Goal: Communication & Community: Answer question/provide support

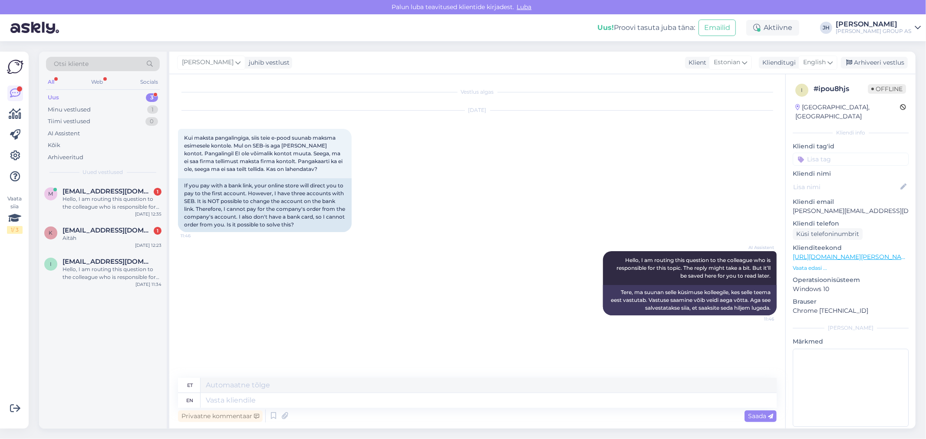
click at [344, 258] on div "AI Assistent Hello, I am routing this question to the colleague who is responsi…" at bounding box center [477, 283] width 599 height 83
click at [315, 170] on div "Kui maksta pangalingiga, siis teie e-pood suunab maksma esimesele kontole. Mul …" at bounding box center [265, 153] width 174 height 49
click at [208, 389] on textarea at bounding box center [489, 385] width 576 height 15
drag, startPoint x: 307, startPoint y: 385, endPoint x: 124, endPoint y: 381, distance: 182.4
click at [124, 381] on div "Otsi kliente All Web Socials Uus 3 Minu vestlused 1 Tiimi vestlused 0 AI Assist…" at bounding box center [477, 240] width 877 height 377
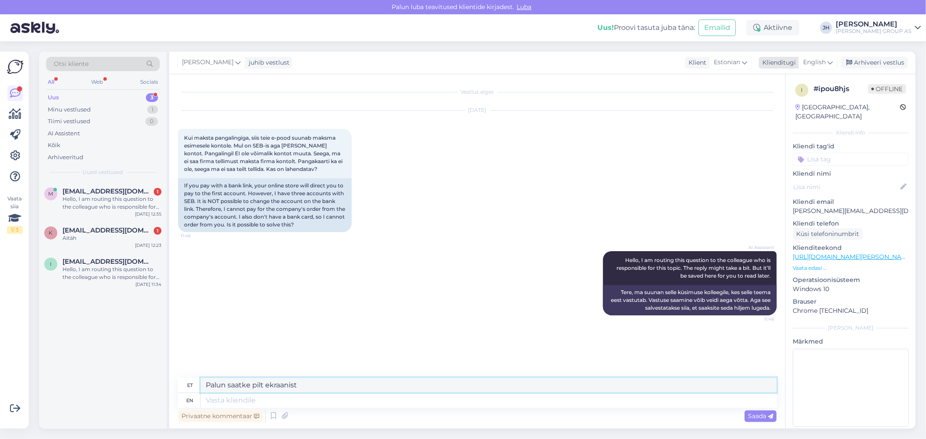
type textarea "Palun saatke pilt ekraanist"
click at [831, 61] on icon at bounding box center [830, 63] width 5 height 10
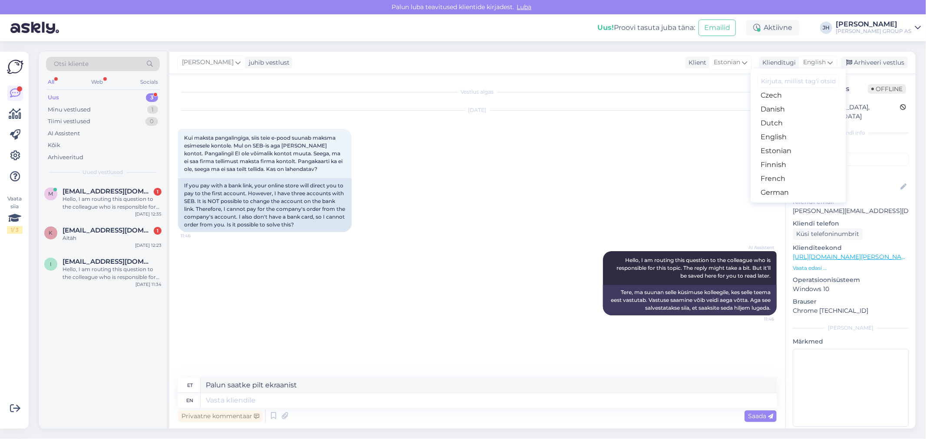
scroll to position [96, 0]
click at [781, 116] on link "Estonian" at bounding box center [799, 116] width 96 height 14
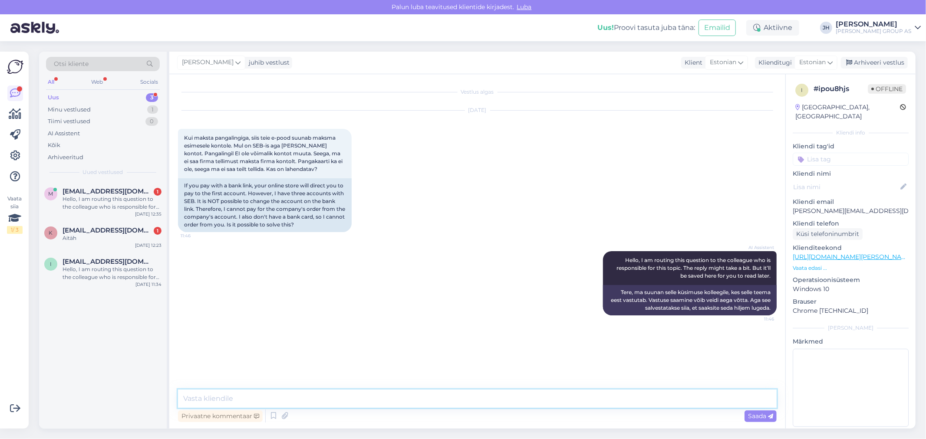
click at [230, 397] on textarea at bounding box center [477, 399] width 599 height 18
paste textarea "Palun saatke pilt ekraanist"
type textarea "Palun saatke pilt ekraanist"
click at [753, 415] on span "Saada" at bounding box center [760, 416] width 25 height 8
click at [888, 59] on div "Arhiveeri vestlus" at bounding box center [874, 63] width 67 height 12
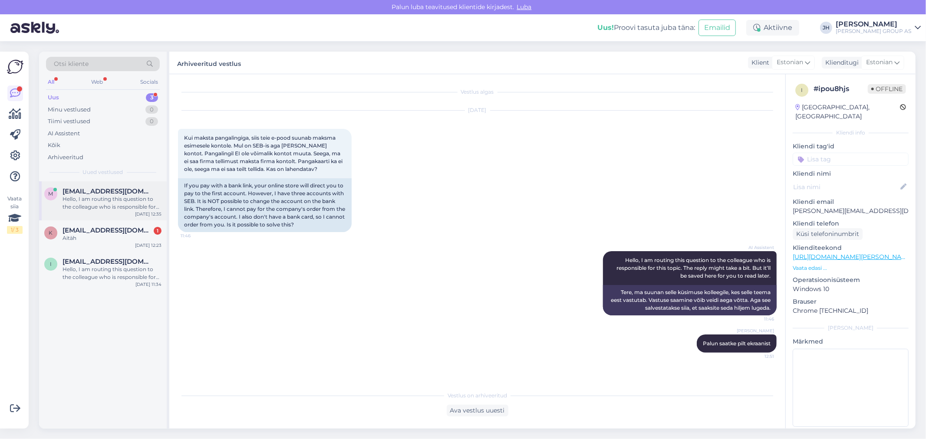
click at [106, 192] on span "[EMAIL_ADDRESS][DOMAIN_NAME]" at bounding box center [108, 192] width 90 height 8
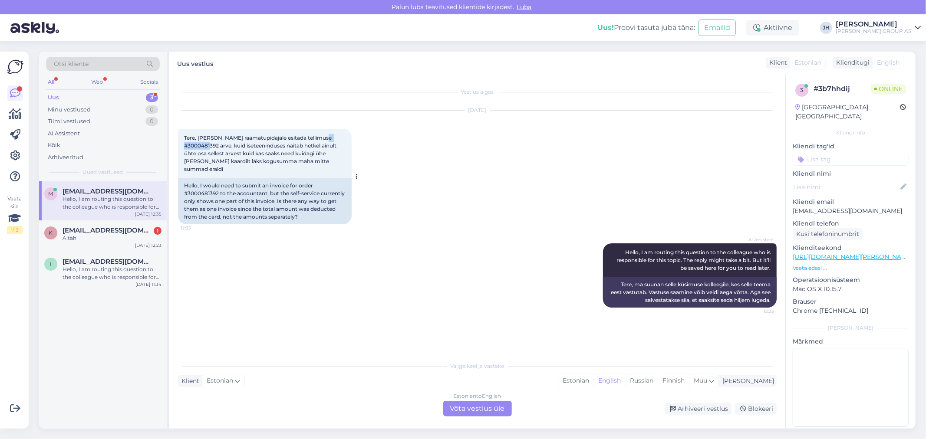
drag, startPoint x: 218, startPoint y: 143, endPoint x: 189, endPoint y: 144, distance: 29.1
click at [189, 144] on span "Tere, [PERSON_NAME] raamatupidajale esitada tellimuse #3000481392 arve, kuid is…" at bounding box center [261, 154] width 154 height 38
copy span "3000481392"
click at [488, 411] on div "Estonian to English Võta vestlus üle" at bounding box center [477, 409] width 69 height 16
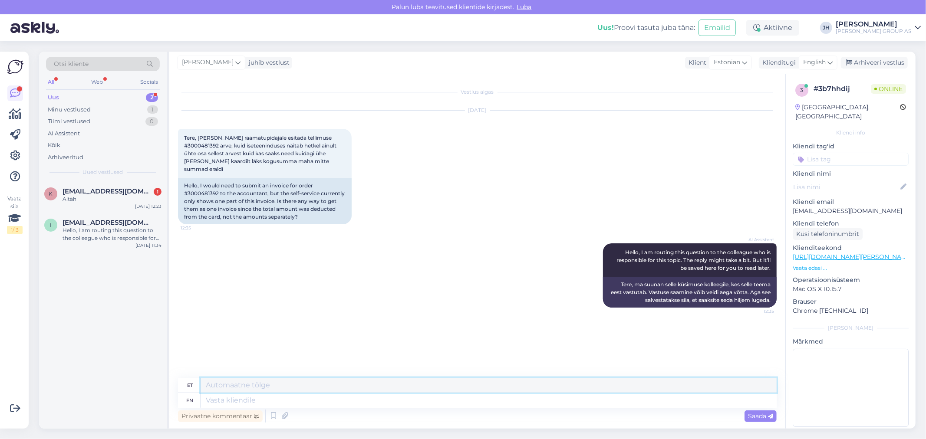
click at [211, 385] on textarea at bounding box center [489, 385] width 576 height 15
paste textarea "E3000481392_2"
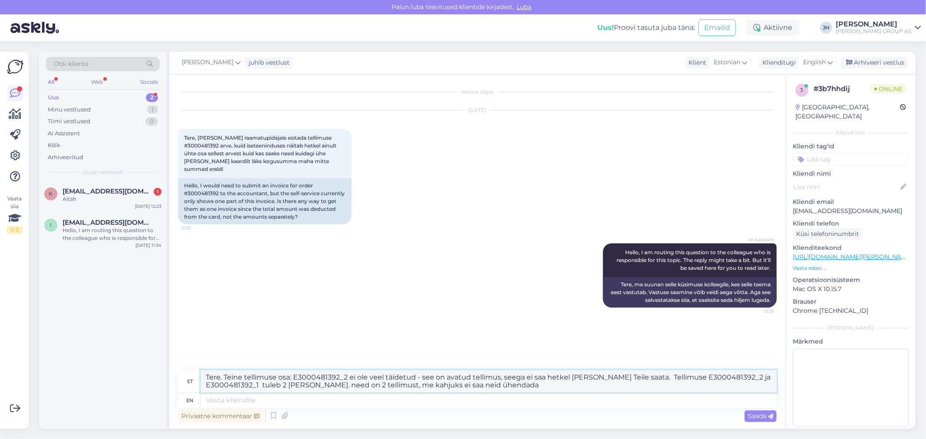
click at [581, 380] on textarea "Tere. Teine tellimuse osa: E3000481392_2 ei ole veel täidetud - see on avatud t…" at bounding box center [489, 381] width 576 height 23
drag, startPoint x: 534, startPoint y: 387, endPoint x: 192, endPoint y: 367, distance: 342.7
click at [192, 367] on div "Vestlus algas [DATE] Tere, [PERSON_NAME] raamatupidajale esitada tellimuse #300…" at bounding box center [477, 251] width 616 height 355
type textarea "Tere. Teine tellimuse osa: E3000481392_2 ei ole veel täidetud - see on avatud t…"
click at [831, 61] on icon at bounding box center [830, 63] width 5 height 10
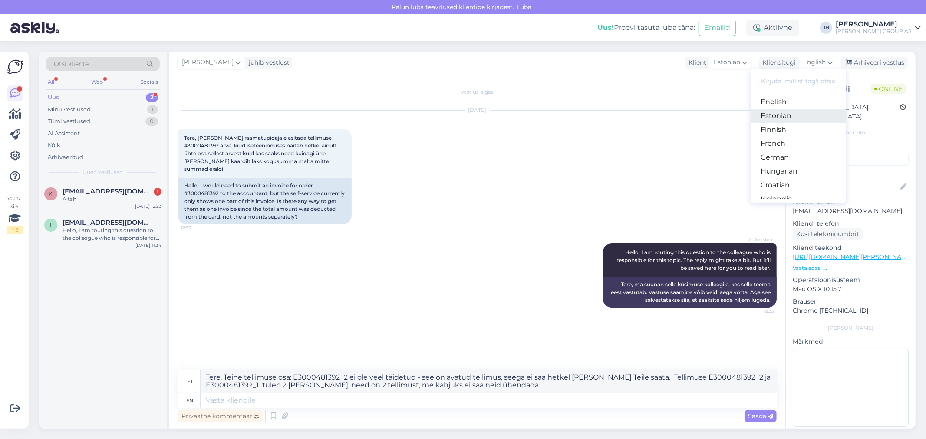
click at [781, 116] on link "Estonian" at bounding box center [799, 116] width 96 height 14
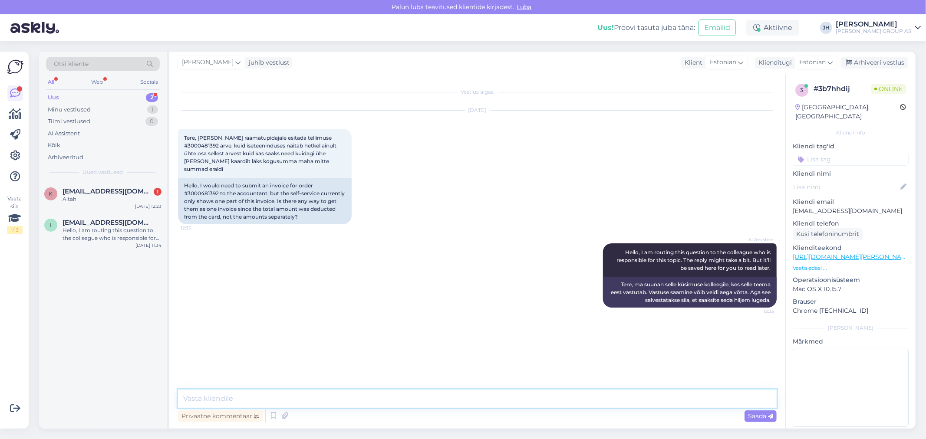
click at [280, 402] on textarea at bounding box center [477, 399] width 599 height 18
paste textarea "tellimuse osa E3000481392_2 ei ole veel täidetud ning seetõttu ei [PERSON_NAME]…"
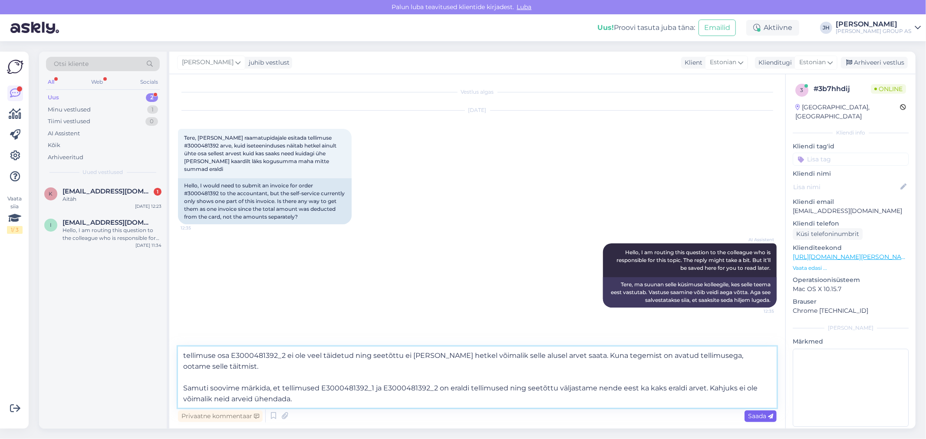
type textarea "tellimuse osa E3000481392_2 ei ole veel täidetud ning seetõttu ei [PERSON_NAME]…"
click at [759, 414] on span "Saada" at bounding box center [760, 416] width 25 height 8
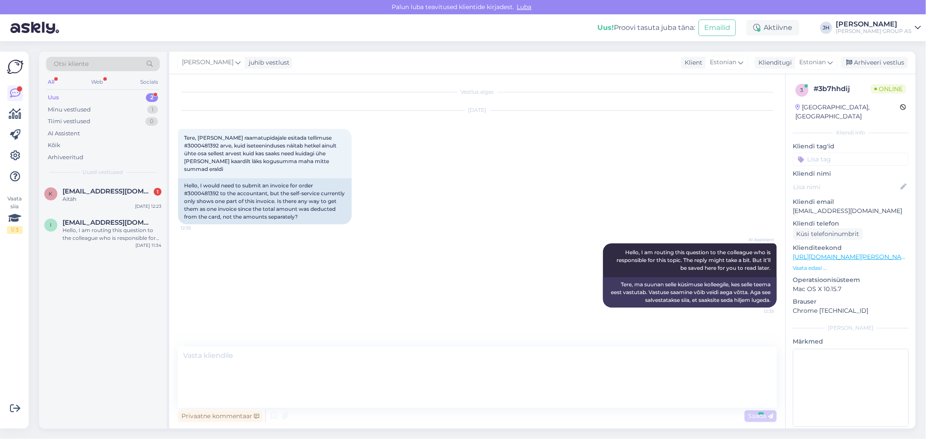
scroll to position [27, 0]
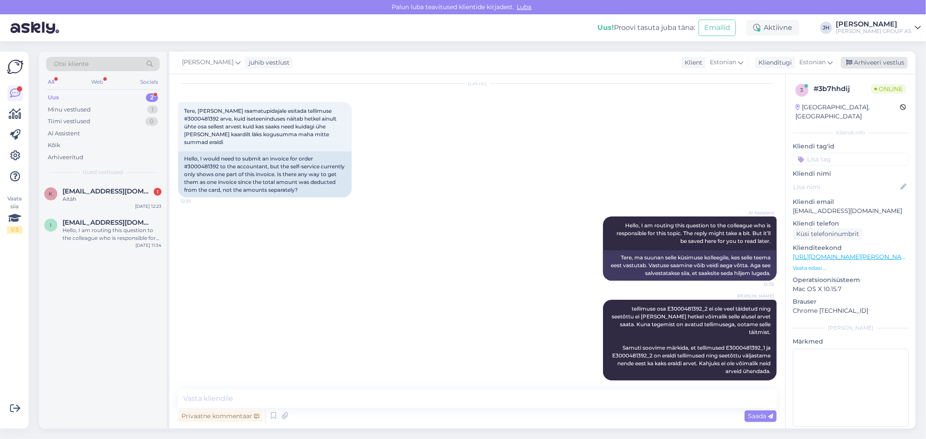
click at [877, 62] on div "Arhiveeri vestlus" at bounding box center [874, 63] width 67 height 12
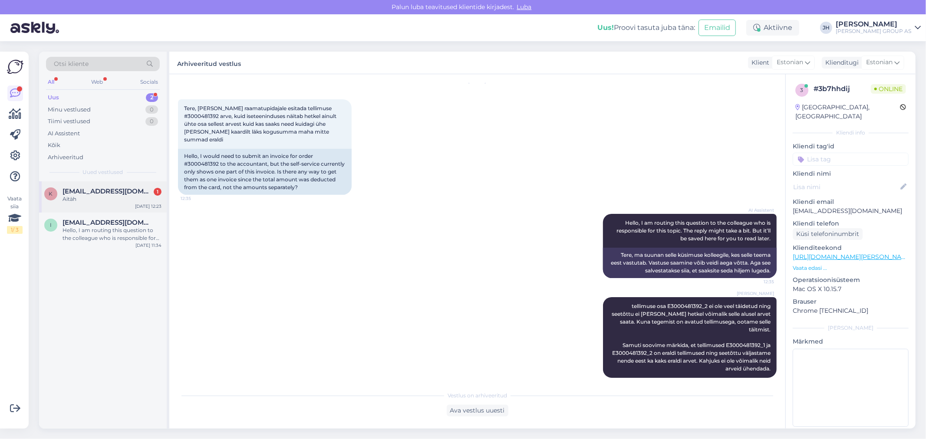
click at [101, 189] on span "[EMAIL_ADDRESS][DOMAIN_NAME]" at bounding box center [108, 192] width 90 height 8
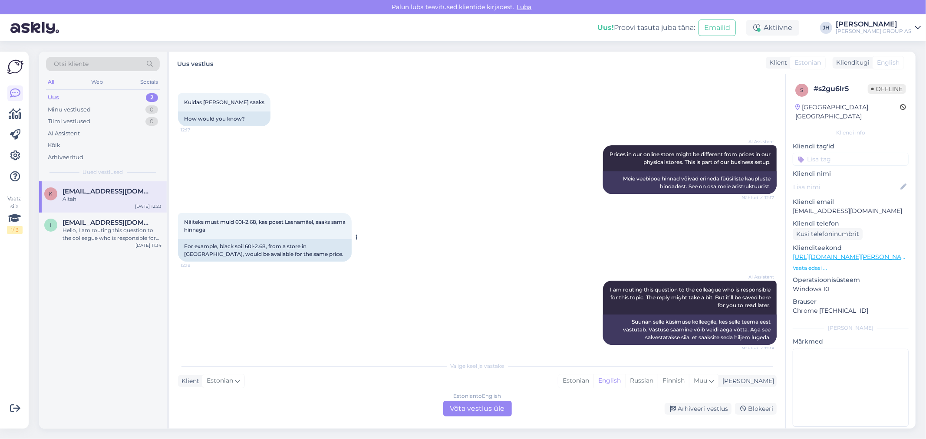
scroll to position [569, 0]
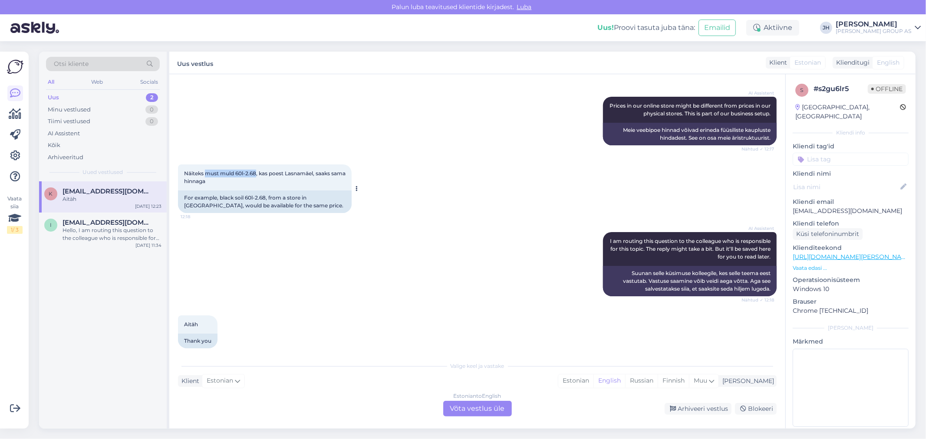
drag, startPoint x: 255, startPoint y: 164, endPoint x: 205, endPoint y: 163, distance: 49.5
click at [205, 170] on span "Näiteks must muld 60l-2.68, kas poest Lasnamäel, saaks sama hinnaga" at bounding box center [265, 177] width 163 height 14
copy span "must muld 60l-2.68"
